Goal: Task Accomplishment & Management: Manage account settings

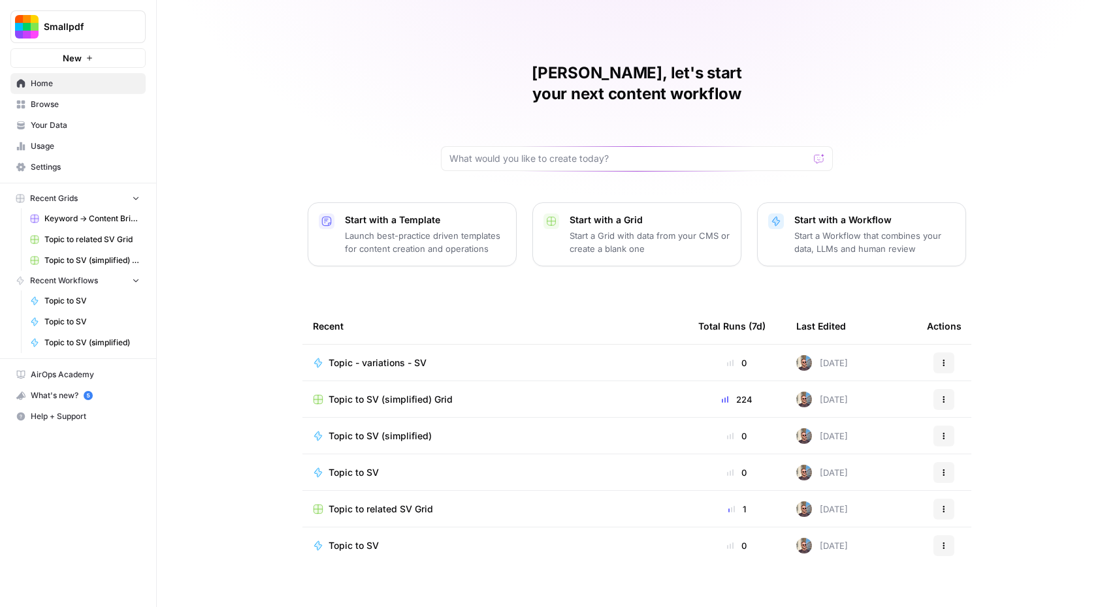
click at [54, 166] on span "Settings" at bounding box center [85, 167] width 109 height 12
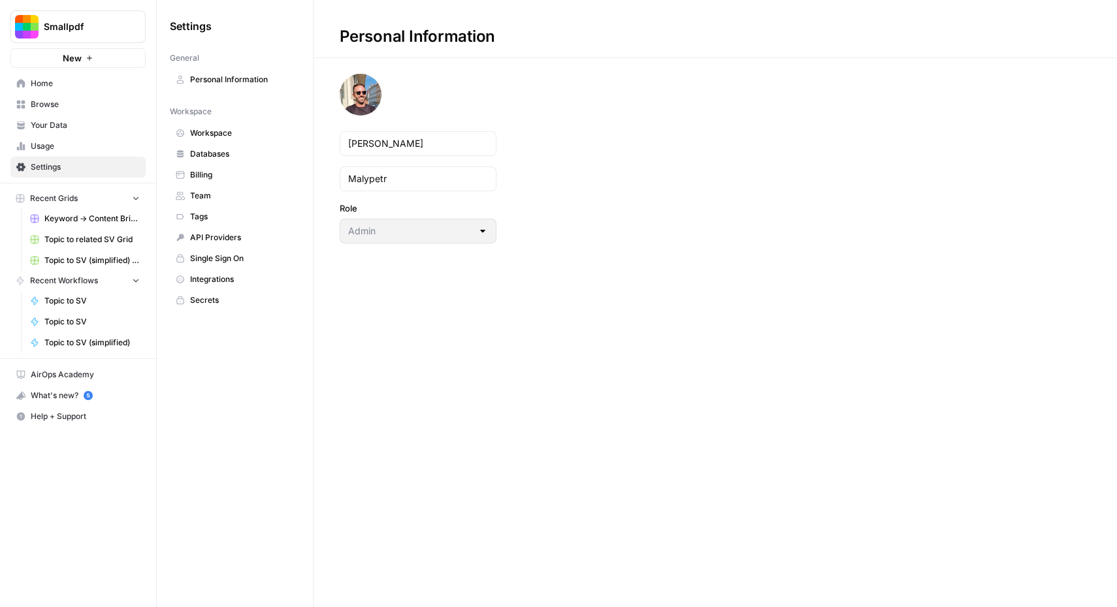
click at [214, 121] on nav "Workspace Workspace Databases Billing Team Tags API Providers Single Sign On In…" at bounding box center [235, 206] width 130 height 210
click at [215, 127] on span "Workspace" at bounding box center [242, 133] width 104 height 12
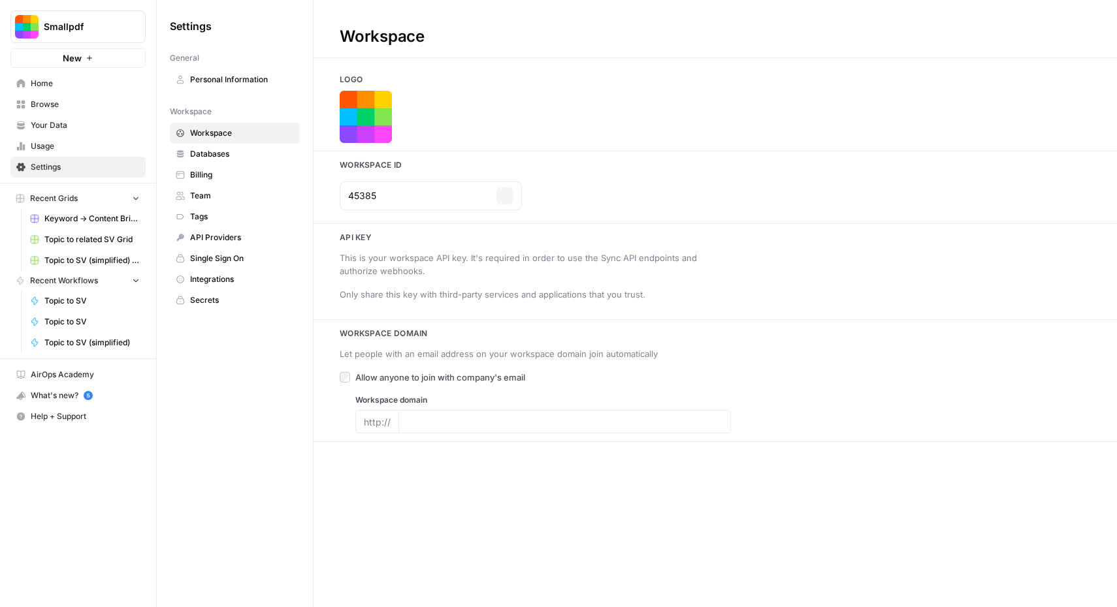
type input "[DOMAIN_NAME]"
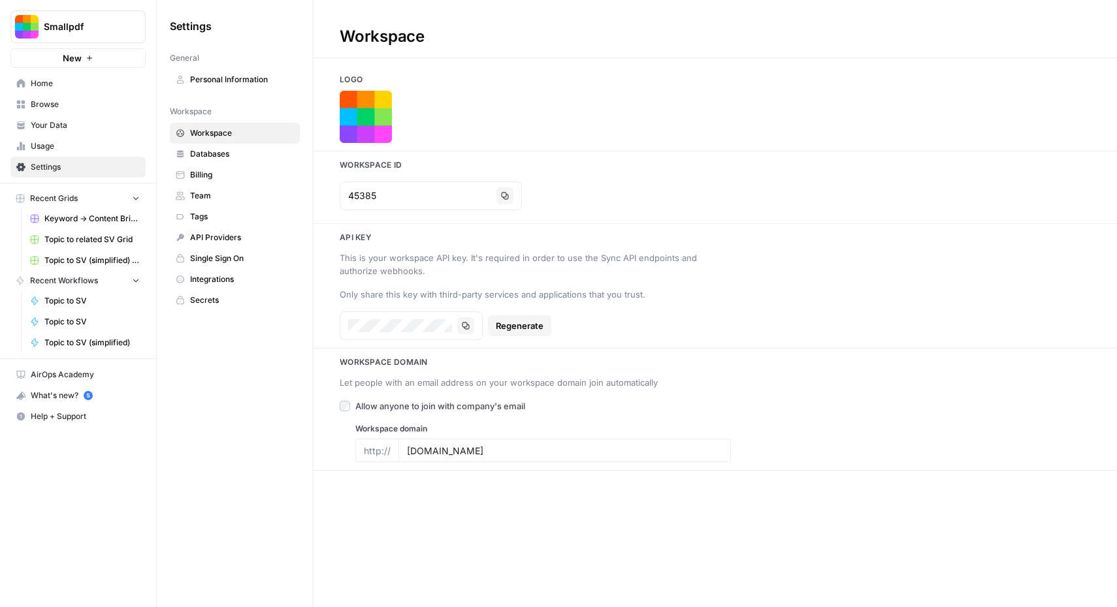
click at [228, 202] on link "Team" at bounding box center [235, 195] width 130 height 21
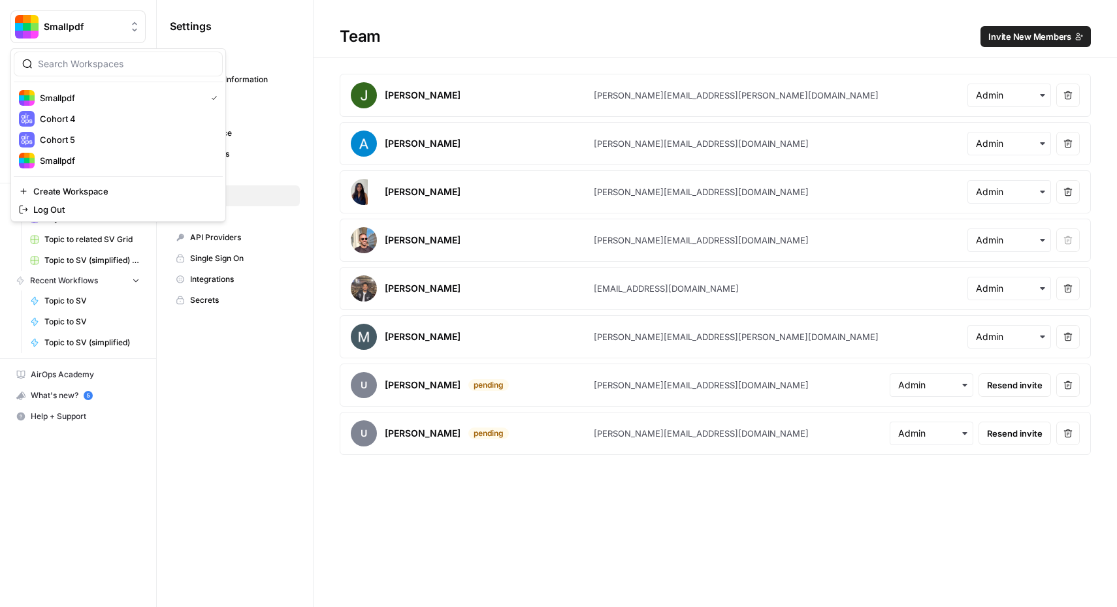
click at [72, 25] on span "Smallpdf" at bounding box center [83, 26] width 79 height 13
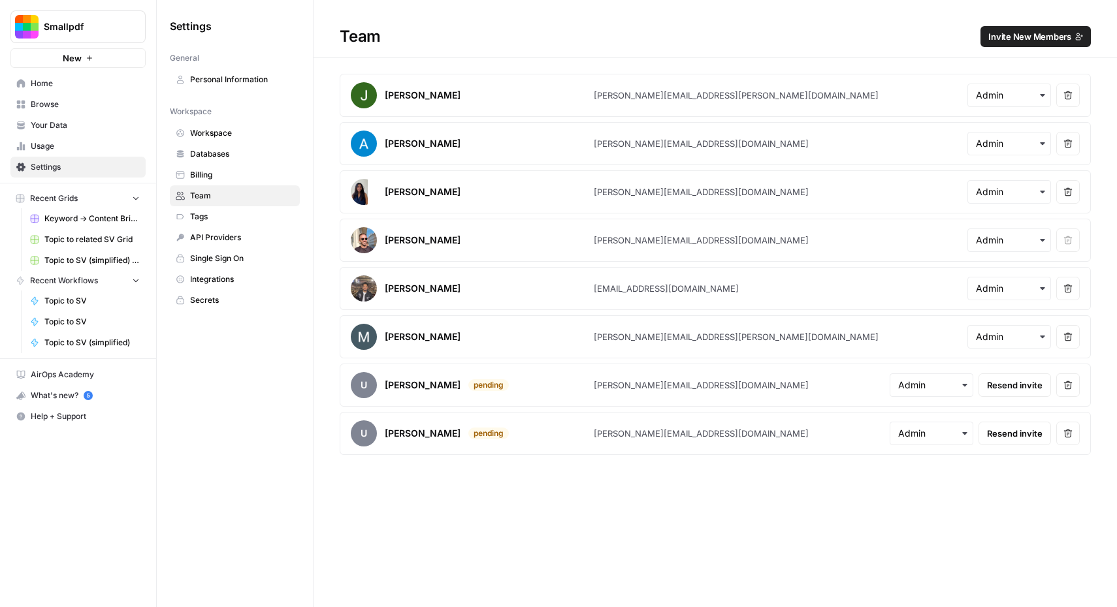
click at [72, 25] on span "Smallpdf" at bounding box center [83, 26] width 79 height 13
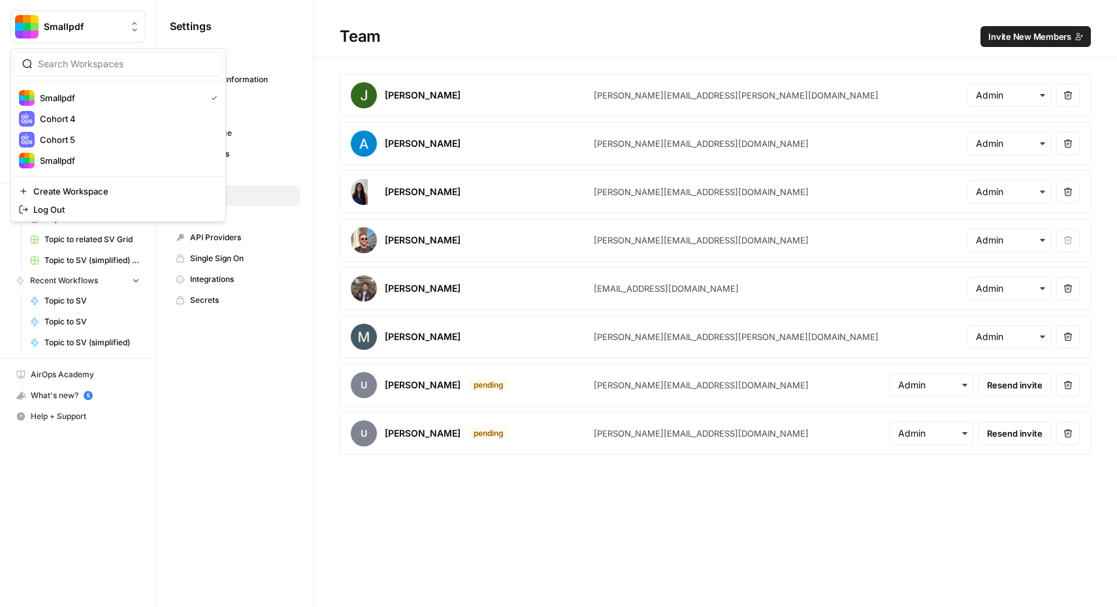
click at [196, 404] on div "Settings General Personal Information Workspace Workspace Databases Billing Tea…" at bounding box center [235, 303] width 156 height 607
click at [63, 31] on span "Smallpdf" at bounding box center [83, 26] width 79 height 13
